Goal: Complete application form

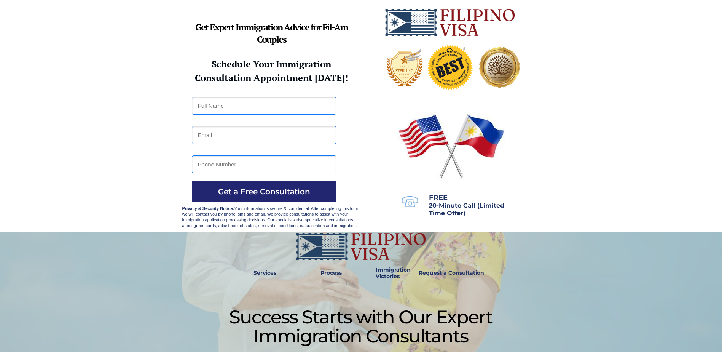
click at [216, 107] on input "text" at bounding box center [264, 106] width 145 height 18
type input "[PERSON_NAME]"
type input "[EMAIL_ADDRESS][DOMAIN_NAME]"
type input "2019202578"
click at [279, 191] on span "Get a Free Consultation" at bounding box center [264, 191] width 145 height 9
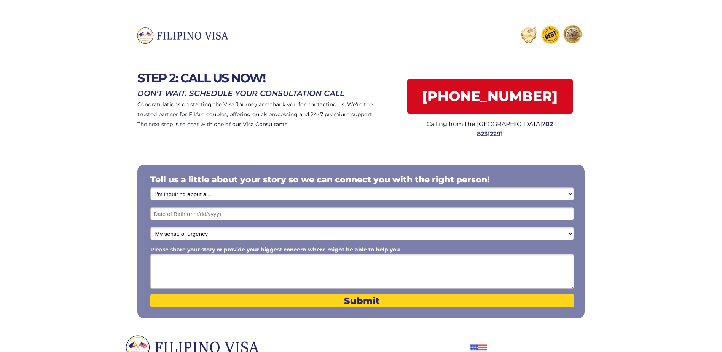
click at [569, 192] on select "I'm inquiring about a ... I don't know or other services Retirement Visa for Th…" at bounding box center [362, 193] width 424 height 13
select select "1800"
click at [150, 187] on select "I'm inquiring about a ... I don't know or other services Retirement Visa for Th…" at bounding box center [362, 193] width 424 height 13
click at [276, 215] on input "text" at bounding box center [362, 213] width 424 height 13
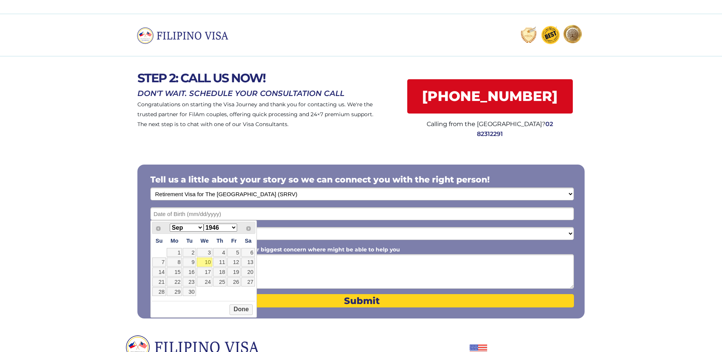
click at [198, 227] on select "Jan Feb Mar Apr May Jun Jul Aug Sep Oct Nov Dec" at bounding box center [187, 228] width 34 height 8
click at [228, 228] on select "1946 1947 1948 1949 1950 1951 1952 1953 1954 1955 1956 1957 1958 1959 1960 1961…" at bounding box center [221, 228] width 34 height 8
click at [177, 282] on link "21" at bounding box center [174, 281] width 15 height 9
type input "06/21/1954"
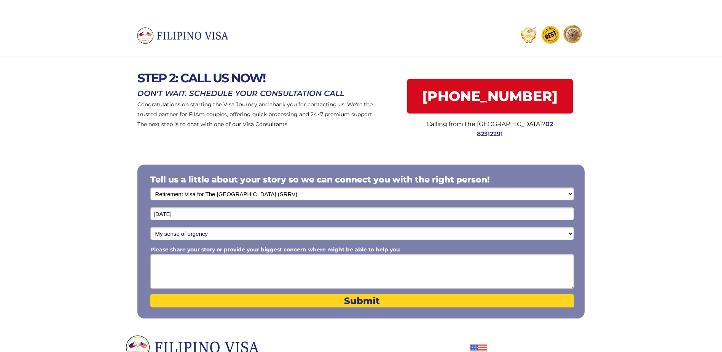
click at [280, 236] on select "My sense of urgency Low Priority - I'm just looking Medium High Priority - I ne…" at bounding box center [362, 233] width 424 height 13
select select "1803"
click at [150, 227] on select "My sense of urgency Low Priority - I'm just looking Medium High Priority - I ne…" at bounding box center [362, 233] width 424 height 13
click at [176, 264] on textarea "Please share your story or provide your biggest concern where might be able to …" at bounding box center [362, 271] width 424 height 35
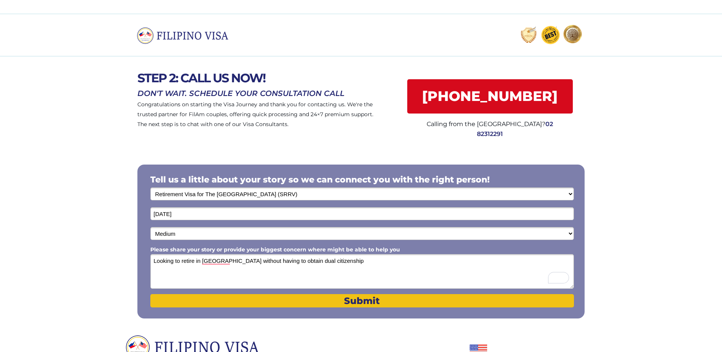
type textarea "Looking to retire in Philippines without having to obtain dual citizenship"
click at [337, 304] on span "Submit" at bounding box center [362, 300] width 424 height 11
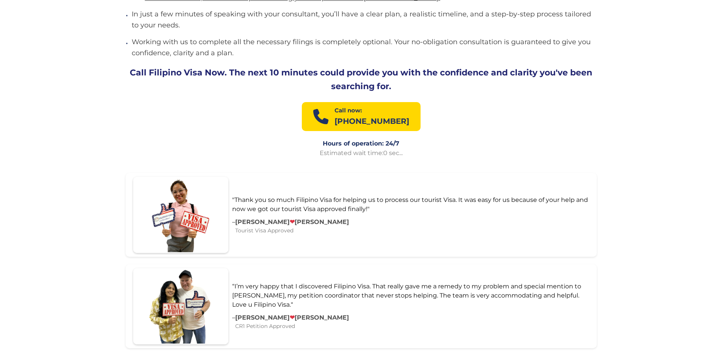
scroll to position [952, 0]
